Goal: Find specific page/section

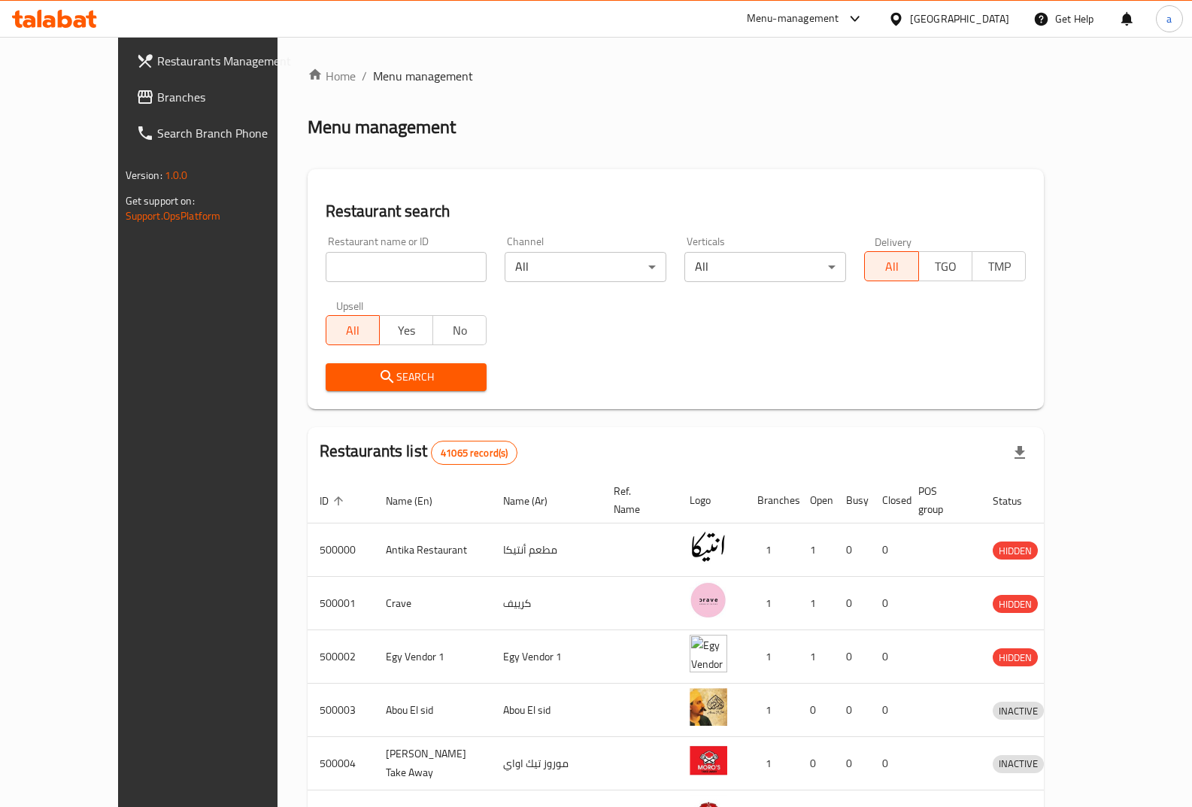
click at [988, 17] on div "[GEOGRAPHIC_DATA]" at bounding box center [959, 19] width 99 height 17
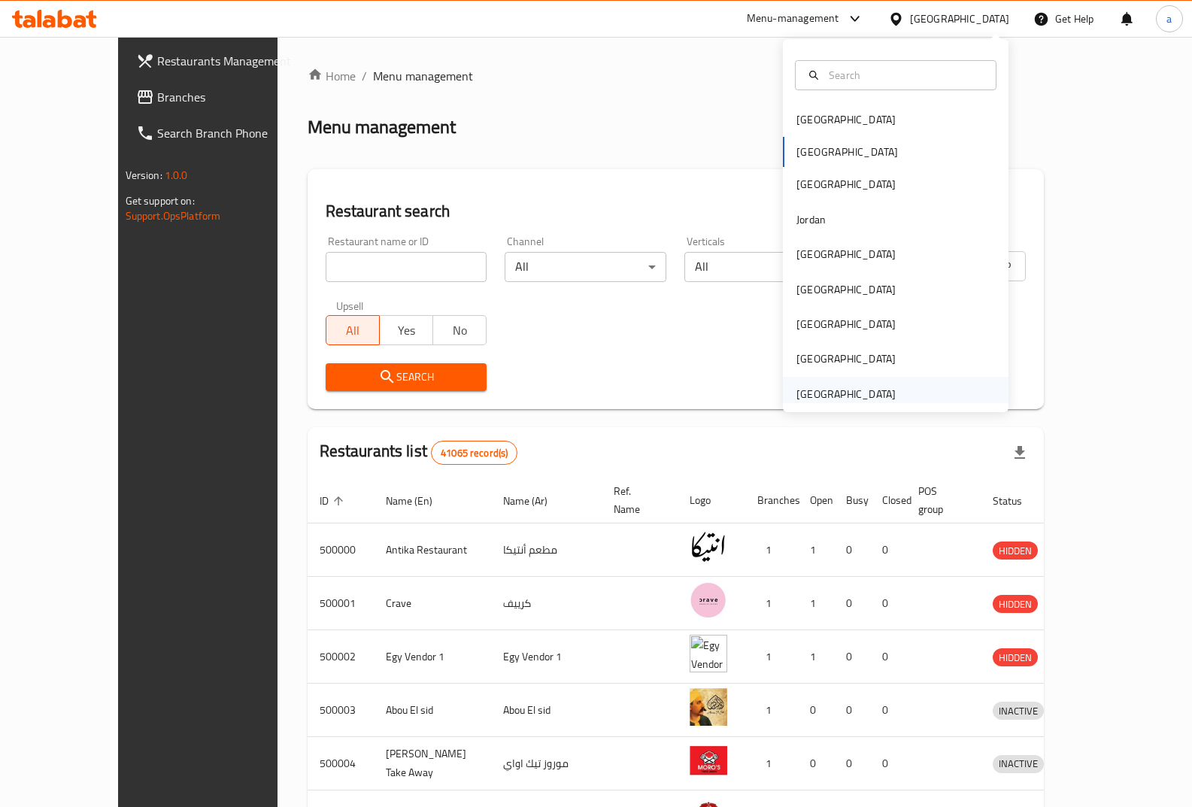
click at [856, 392] on div "[GEOGRAPHIC_DATA]" at bounding box center [845, 394] width 99 height 17
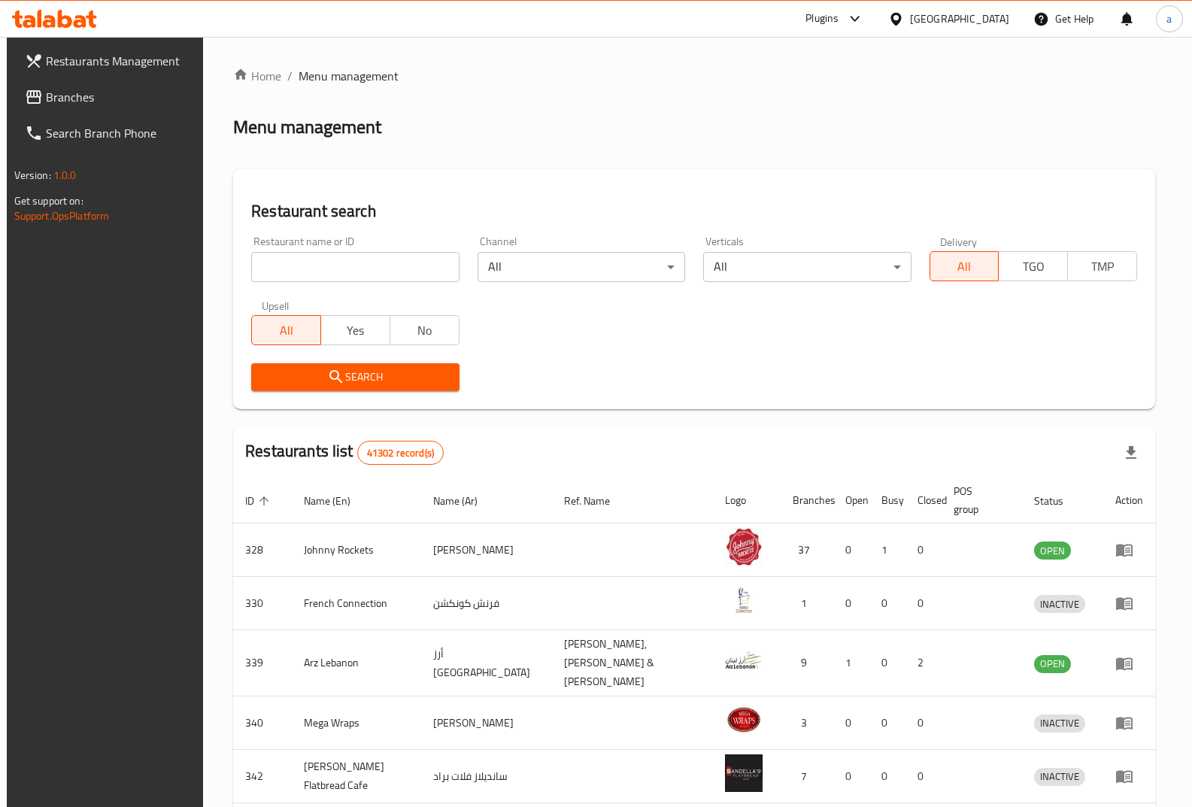
click at [380, 273] on input "search" at bounding box center [355, 267] width 208 height 30
paste input "26989"
type input "26989"
click at [132, 74] on link "Restaurants Management" at bounding box center [109, 61] width 193 height 36
